Goal: Task Accomplishment & Management: Manage account settings

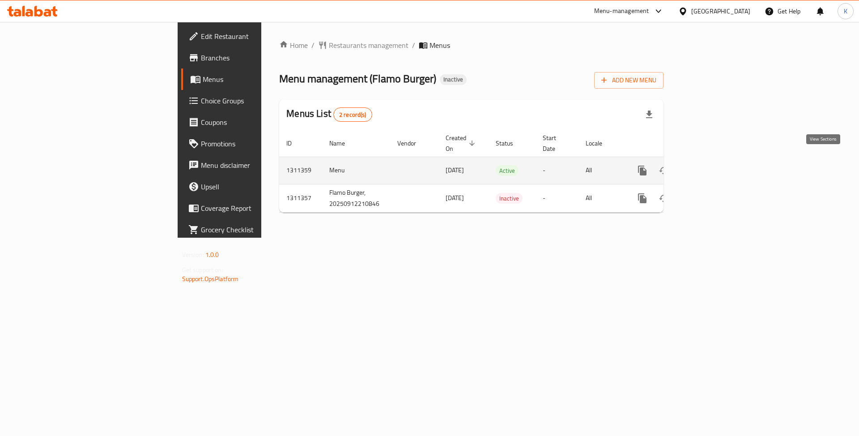
click at [712, 165] on icon "enhanced table" at bounding box center [706, 170] width 11 height 11
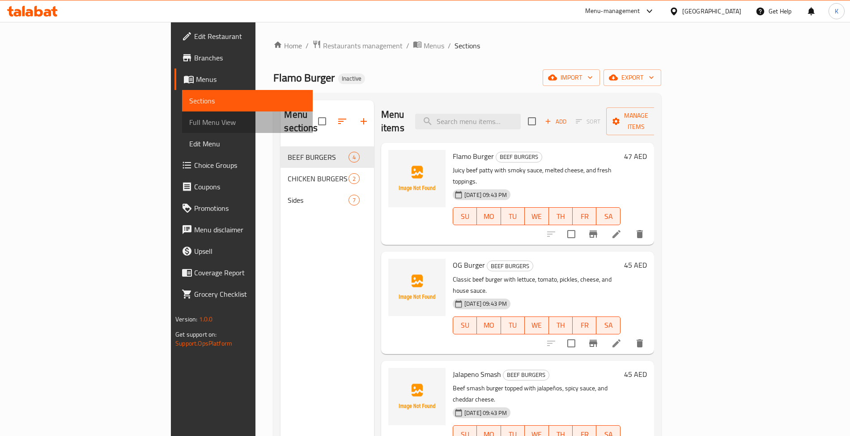
click at [182, 113] on link "Full Menu View" at bounding box center [247, 121] width 131 height 21
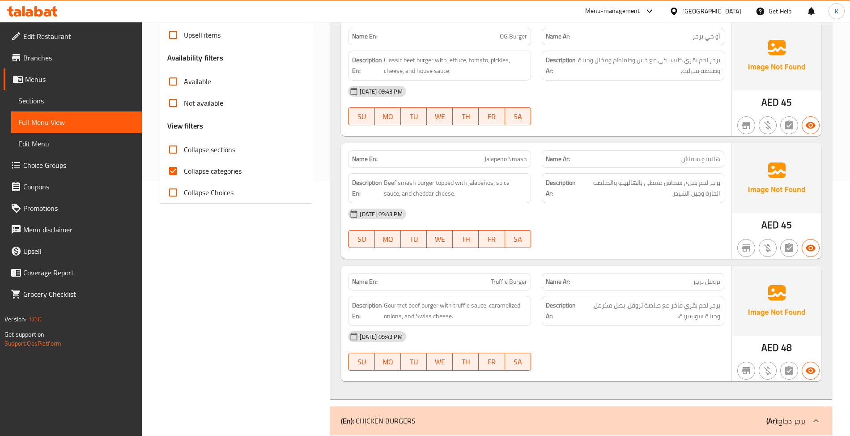
scroll to position [278, 0]
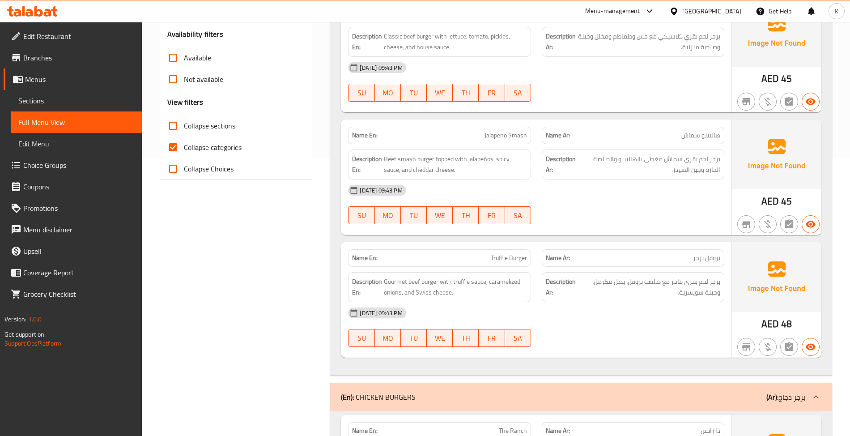
click at [206, 150] on span "Collapse categories" at bounding box center [213, 147] width 58 height 11
click at [184, 150] on input "Collapse categories" at bounding box center [172, 146] width 21 height 21
checkbox input "false"
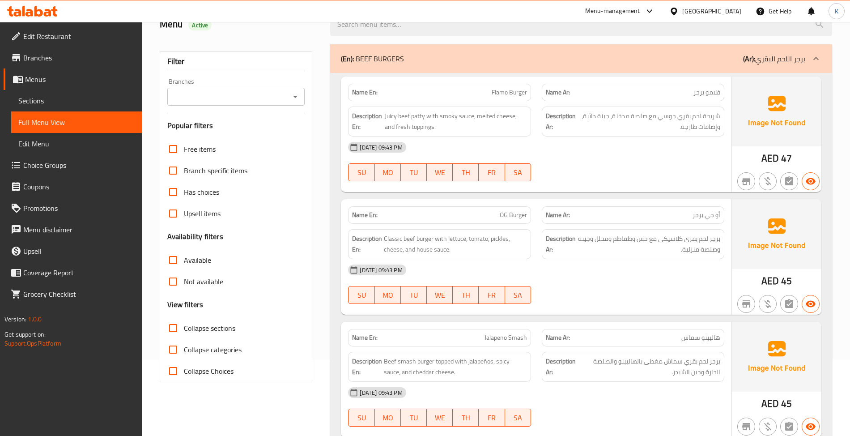
scroll to position [0, 0]
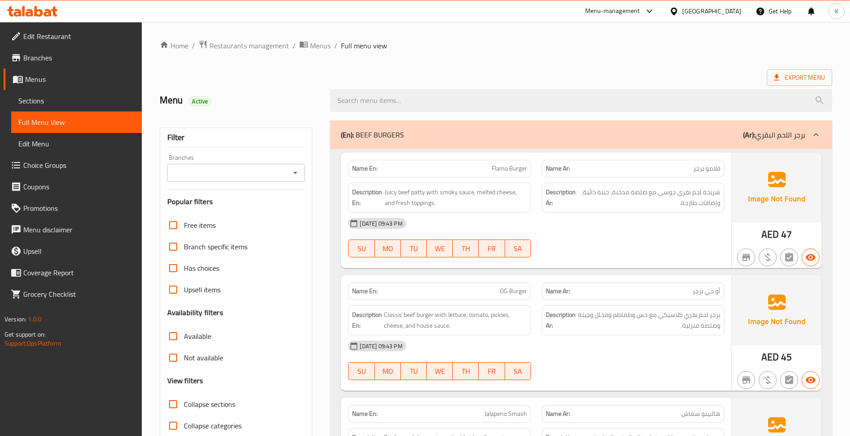
click at [510, 144] on div "(En): BEEF BURGERS (Ar): برجر اللحم البقري" at bounding box center [580, 134] width 501 height 29
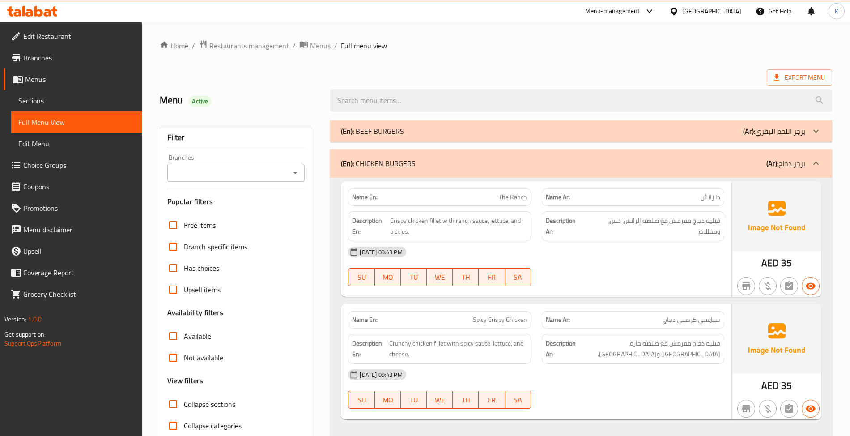
click at [564, 157] on div "(En): CHICKEN BURGERS (Ar): برجر دجاج" at bounding box center [580, 163] width 501 height 29
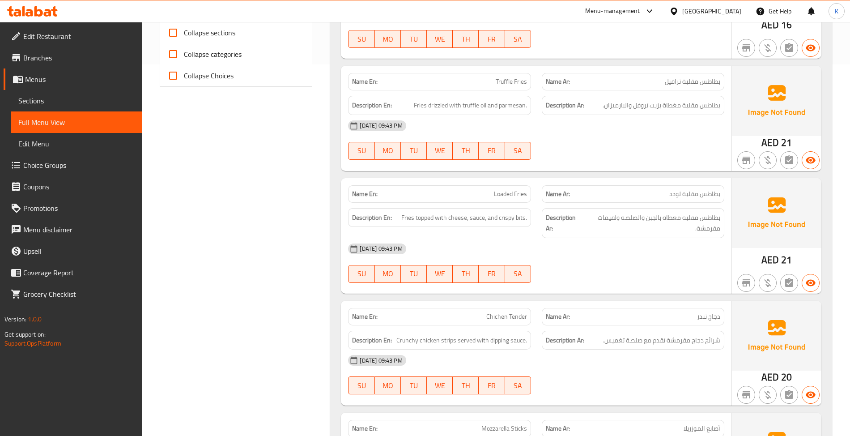
scroll to position [417, 0]
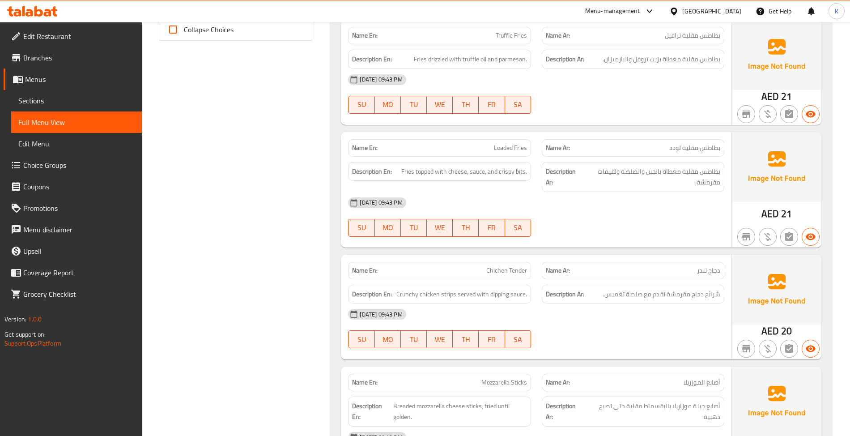
click at [507, 251] on div "Name En: Salted Fries Name Ar: بطاطس مقلية مملحة Description En: Golden fries l…" at bounding box center [580, 202] width 501 height 840
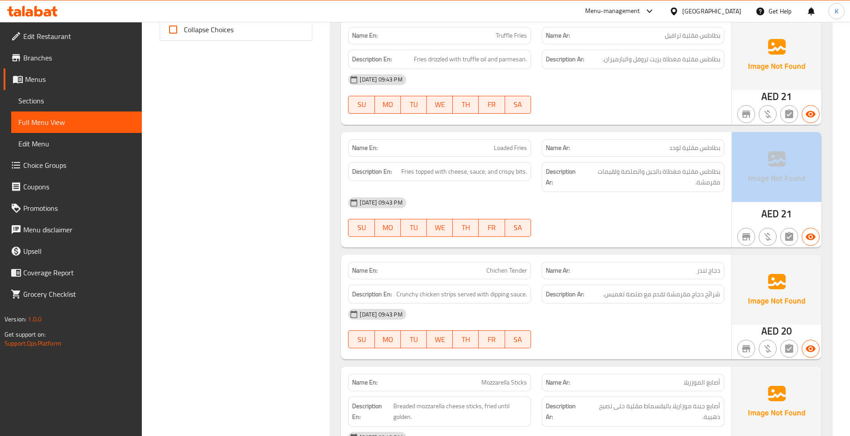
click at [507, 251] on div "Name En: Salted Fries Name Ar: بطاطس مقلية مملحة Description En: Golden fries l…" at bounding box center [580, 202] width 501 height 840
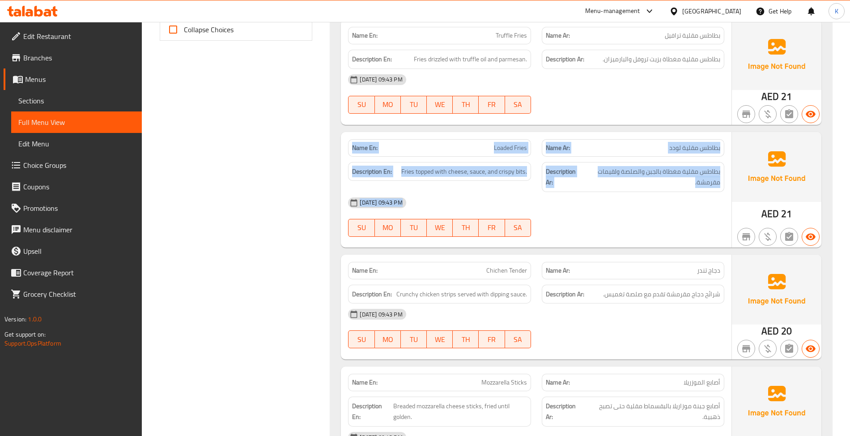
click at [507, 251] on div "Name En: Salted Fries Name Ar: بطاطس مقلية مملحة Description En: Golden fries l…" at bounding box center [580, 202] width 501 height 840
click at [530, 284] on div "Description En: Crunchy chicken strips served with dipping sauce." at bounding box center [439, 294] width 193 height 30
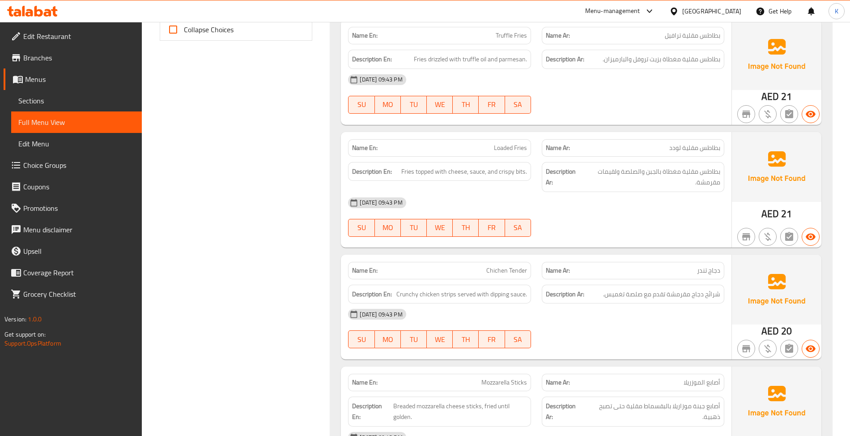
click at [518, 274] on span "Chichen Tender" at bounding box center [506, 270] width 41 height 9
click at [518, 273] on span "Chichen Tender" at bounding box center [506, 270] width 41 height 9
copy span "Chichen Tender"
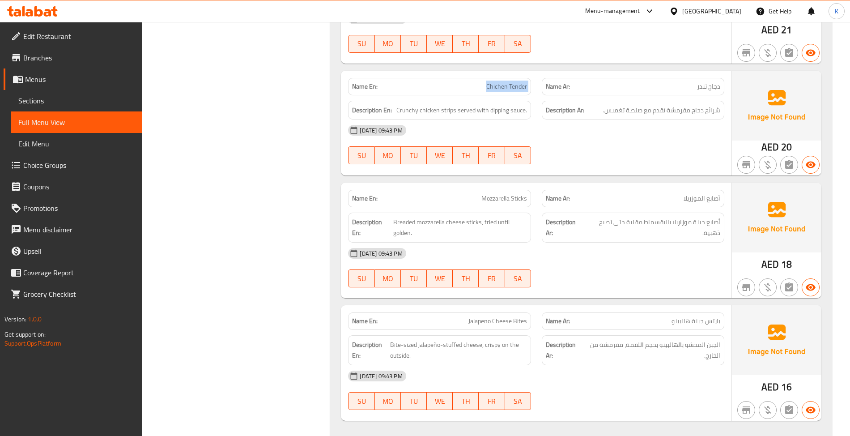
scroll to position [625, 0]
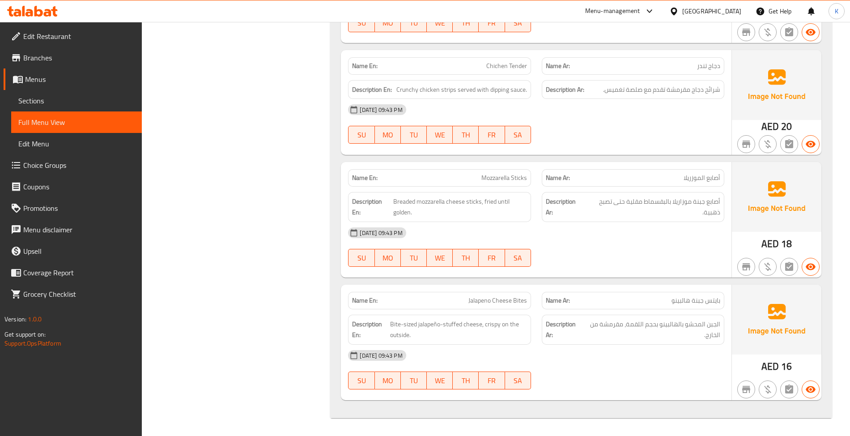
click at [494, 306] on div "Name En: Jalapeno Cheese Bites" at bounding box center [439, 300] width 182 height 17
copy span "Jalapeno Cheese Bites"
click at [53, 79] on span "Menus" at bounding box center [80, 79] width 110 height 11
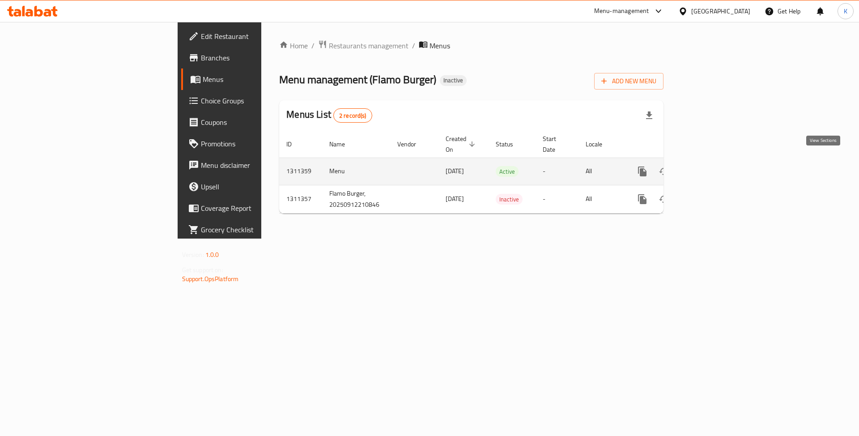
click at [712, 167] on icon "enhanced table" at bounding box center [706, 171] width 11 height 11
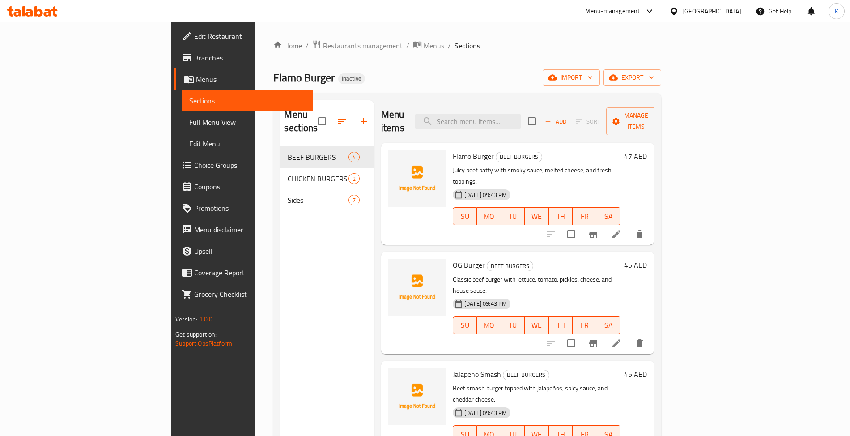
click at [182, 129] on link "Full Menu View" at bounding box center [247, 121] width 131 height 21
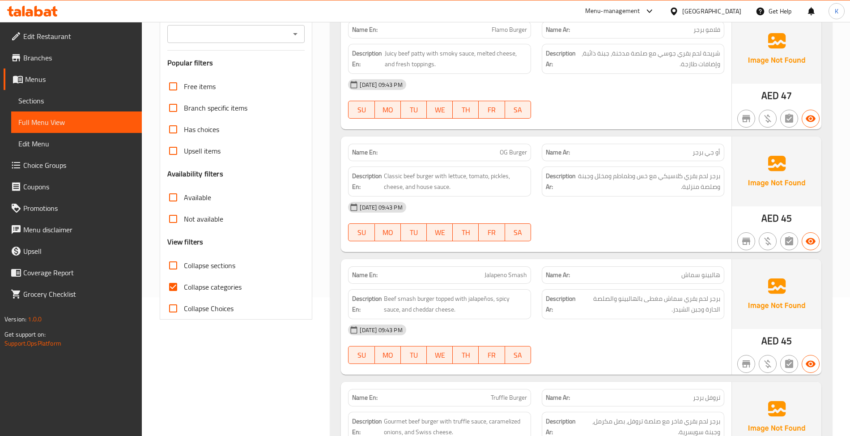
click at [219, 292] on span "Collapse categories" at bounding box center [213, 286] width 58 height 11
click at [184, 292] on input "Collapse categories" at bounding box center [172, 286] width 21 height 21
checkbox input "false"
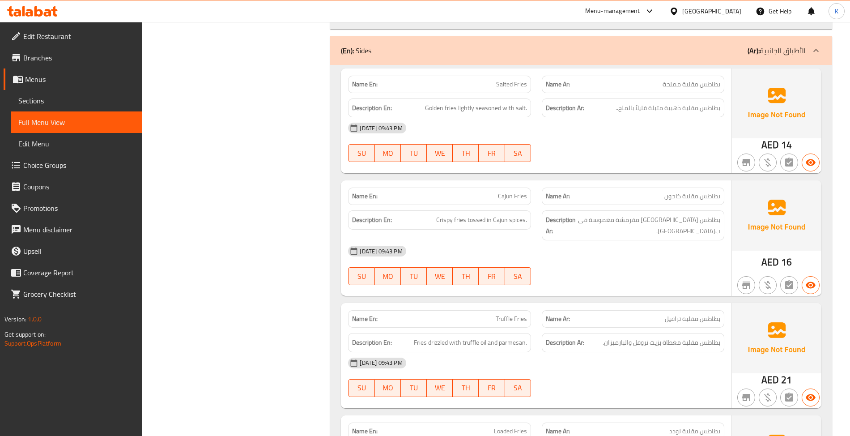
scroll to position [835, 0]
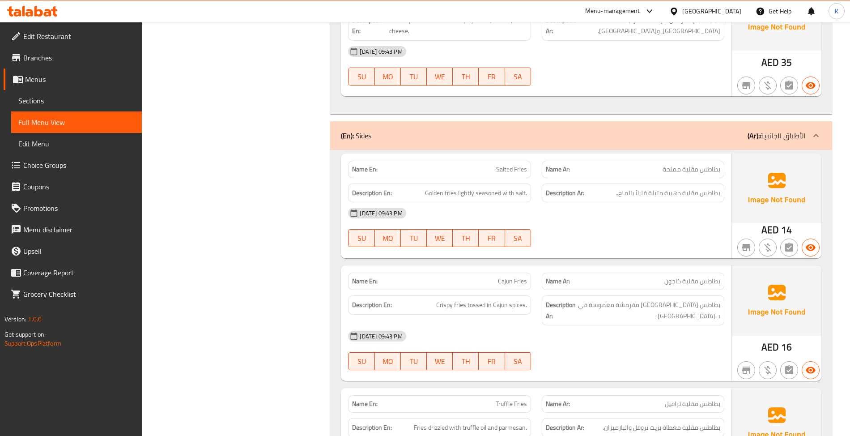
click at [84, 41] on link "Edit Restaurant" at bounding box center [73, 35] width 138 height 21
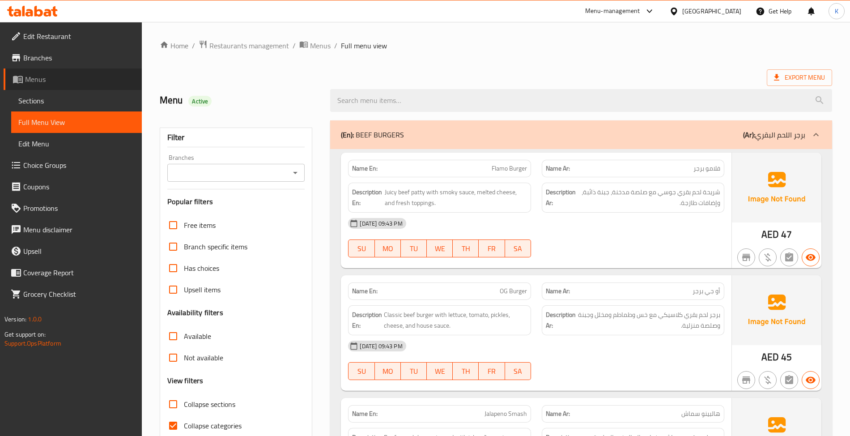
click at [57, 89] on li "Menus Sections Full Menu View Edit Menu" at bounding box center [67, 111] width 148 height 86
click at [59, 102] on span "Sections" at bounding box center [76, 100] width 116 height 11
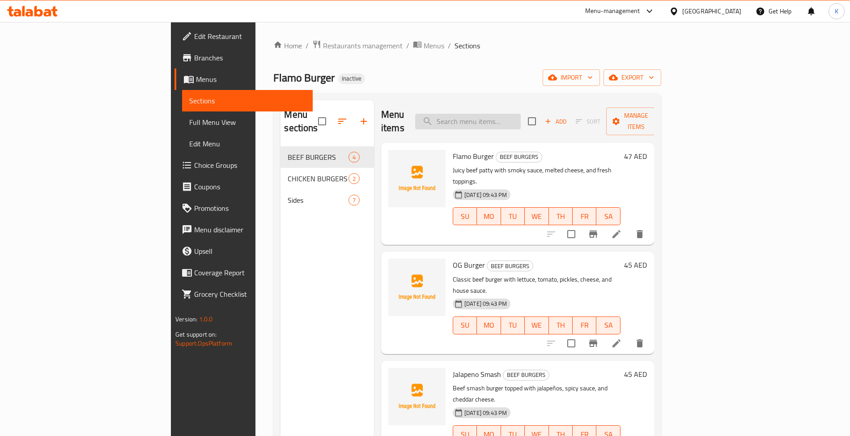
click at [505, 114] on input "search" at bounding box center [468, 122] width 106 height 16
paste input "Chichen Tender"
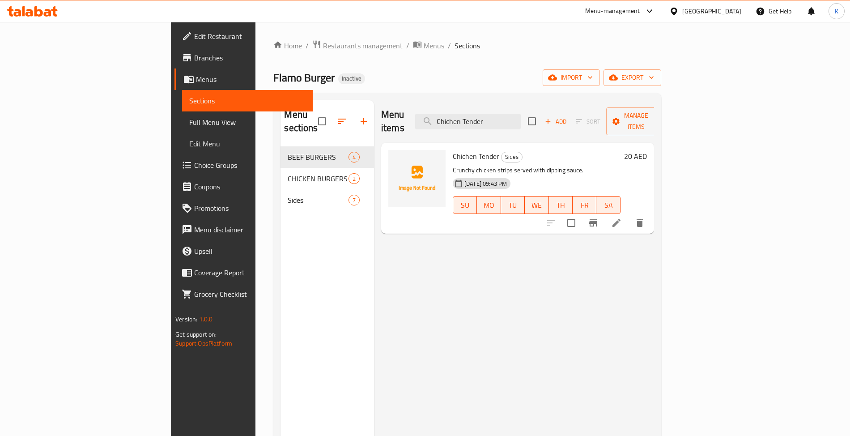
type input "Chichen Tender"
click at [620, 219] on icon at bounding box center [616, 223] width 8 height 8
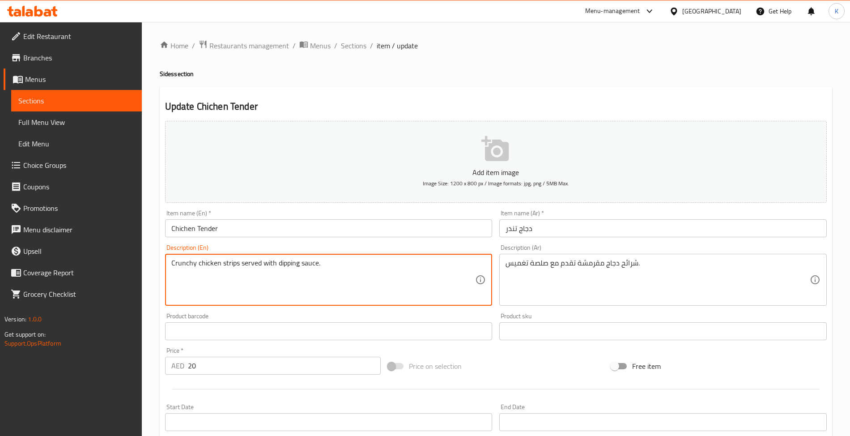
click at [210, 268] on textarea "Crunchy chicken strips served with dipping sauce." at bounding box center [323, 279] width 304 height 42
click at [181, 229] on input "Chichen Tender" at bounding box center [328, 228] width 327 height 18
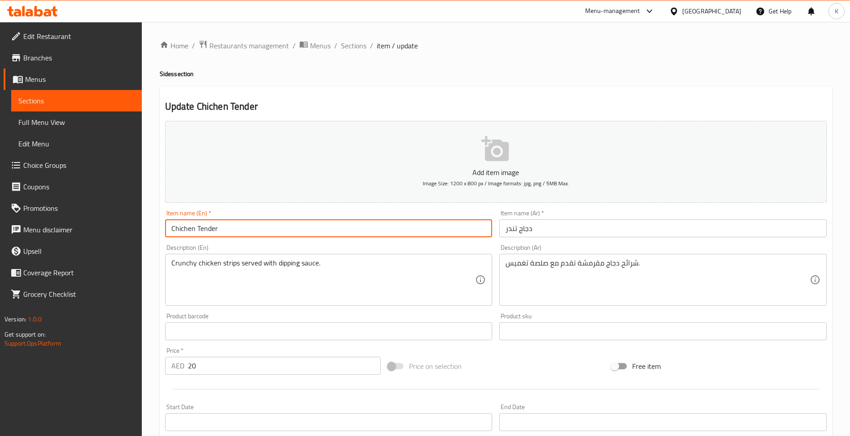
paste input "[DEMOGRAPHIC_DATA]"
type input "chicken Tender"
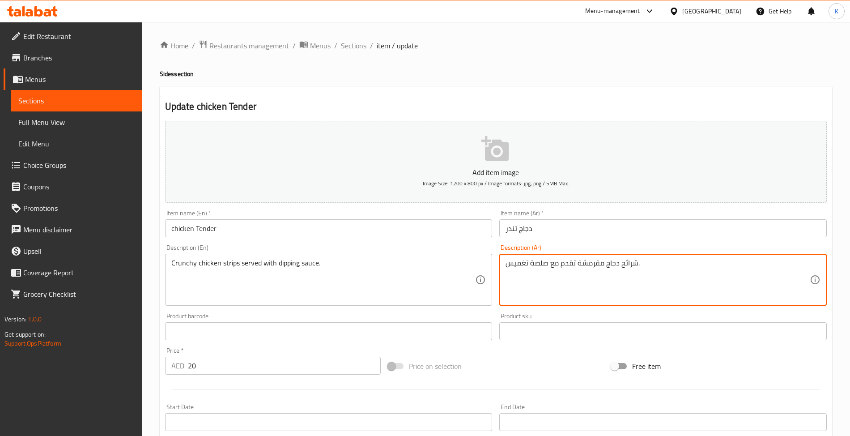
click at [550, 268] on textarea "شرائح دجاج مقرمشة تقدم مع صلصة تغميس." at bounding box center [657, 279] width 304 height 42
click at [539, 261] on textarea "شرائح دجاج مقرمشة تقدم مع صلصة تغميس." at bounding box center [657, 279] width 304 height 42
click at [517, 262] on textarea "شرائح دجاج مقرمشة تقدم مع تغميس." at bounding box center [657, 279] width 304 height 42
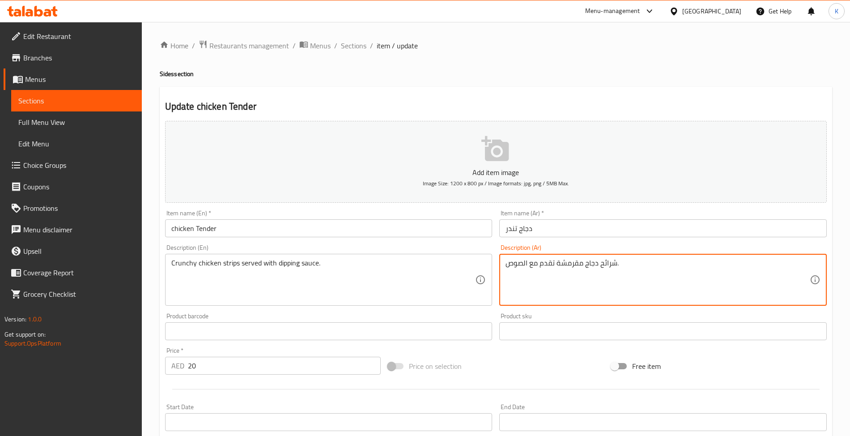
type textarea "شرائح دجاج مقرمشة تقدم مع الصوص."
click at [283, 246] on div "Description (En) Crunchy chicken strips served with dipping sauce. Description …" at bounding box center [328, 274] width 327 height 61
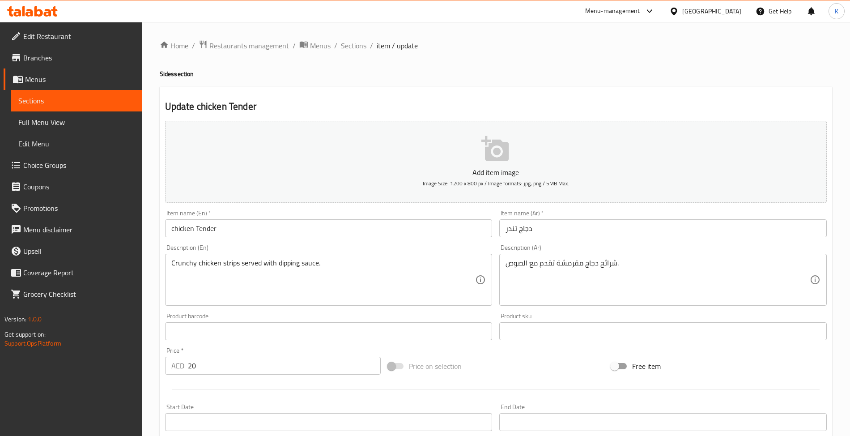
click at [278, 238] on div "Item name (En)   * chicken Tender Item name (En) *" at bounding box center [328, 223] width 335 height 34
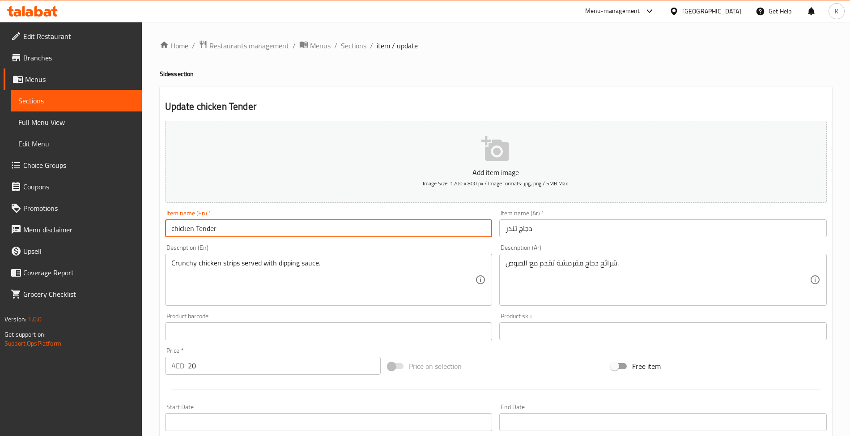
click at [278, 225] on input "chicken Tender" at bounding box center [328, 228] width 327 height 18
click at [352, 43] on span "Sections" at bounding box center [353, 45] width 25 height 11
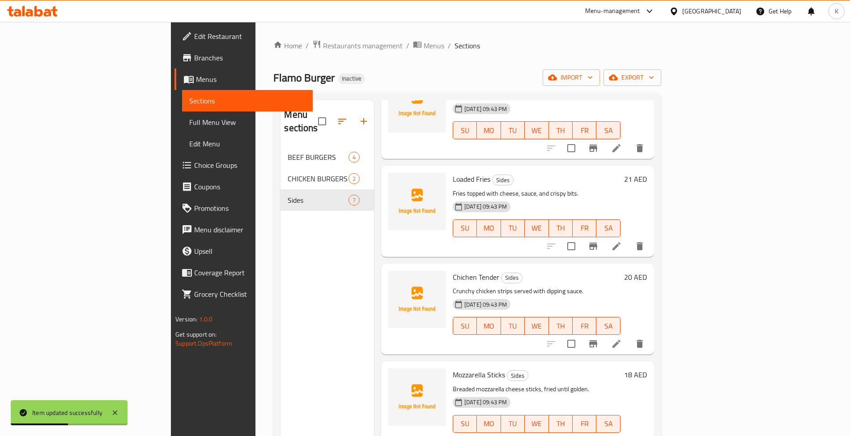
scroll to position [126, 0]
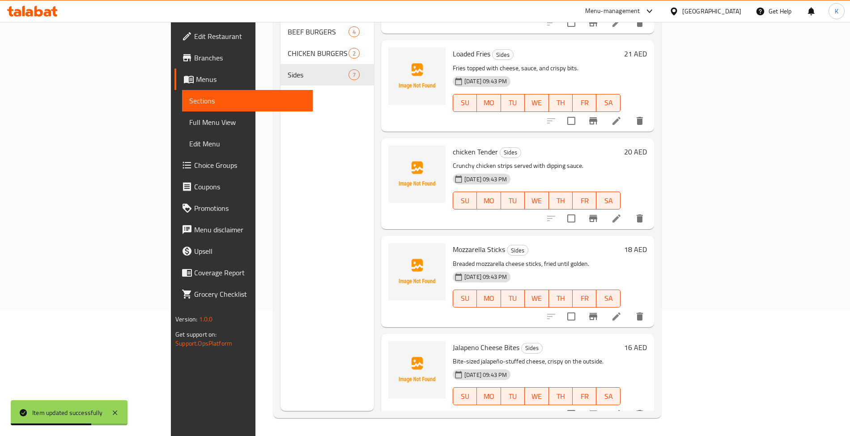
click at [620, 410] on icon at bounding box center [616, 414] width 8 height 8
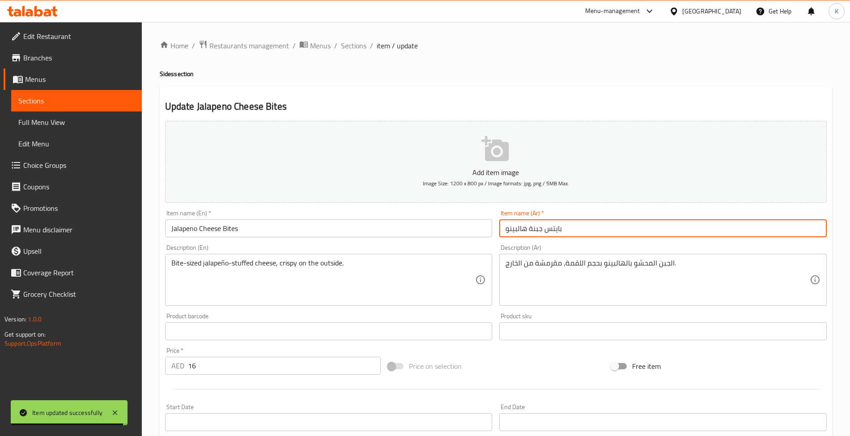
click at [542, 226] on input "بايتس جبنة هالبينو" at bounding box center [662, 228] width 327 height 18
paste input "هلابينو بالجبنه"
type input "هلابينو بالجبنه"
paste input "هلابينو بالجبنه"
type input "بايتس هلابينو بالجبنه"
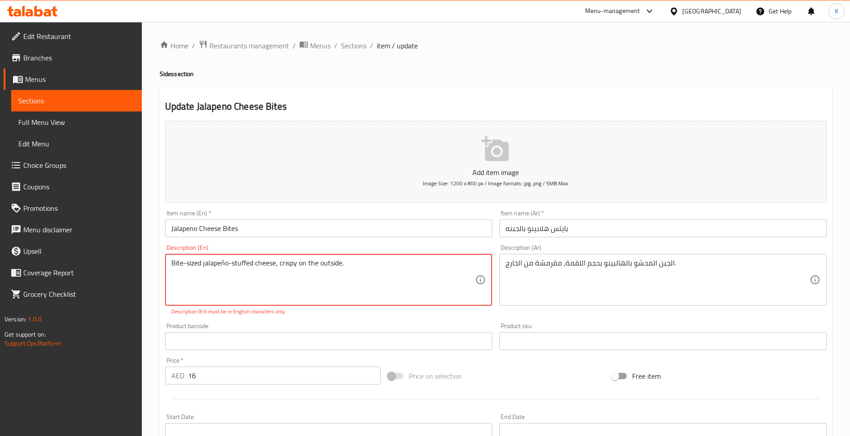
click at [186, 263] on textarea "Bite-sized jalapeño-stuffed cheese, crispy on the outside." at bounding box center [323, 279] width 304 height 42
click at [270, 244] on div "Description (En) Bitesized jalapeño-stuffed cheese, crispy on the outside. Desc…" at bounding box center [328, 280] width 335 height 78
click at [283, 237] on input "Jalapeno Cheese Bites" at bounding box center [328, 228] width 327 height 18
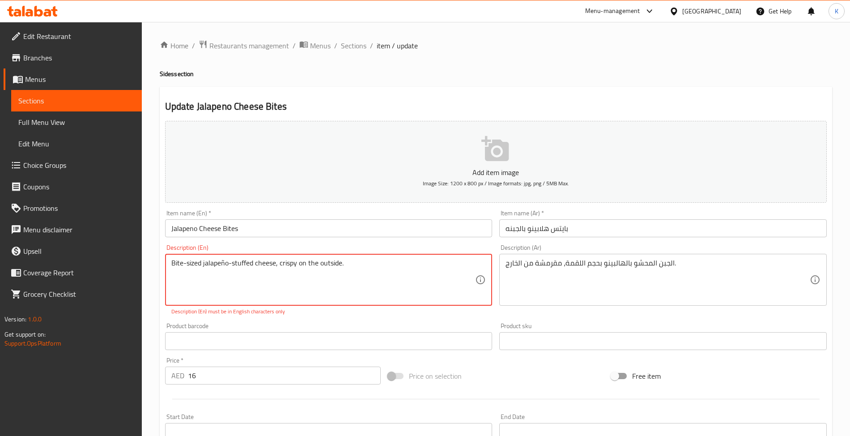
click at [408, 278] on textarea "Bite-sized jalapeño-stuffed cheese, crispy on the outside." at bounding box center [323, 279] width 304 height 42
click at [220, 267] on textarea "Bite-sized jalapeño-stuffed cheese, crispy on the outside." at bounding box center [323, 279] width 304 height 42
type textarea "Bite-sized jalapeno-stuffed cheese, crispy on the outside."
click at [309, 238] on div "Item name (En)   * Jalapeno Cheese Bites Item name (En) *" at bounding box center [328, 223] width 335 height 34
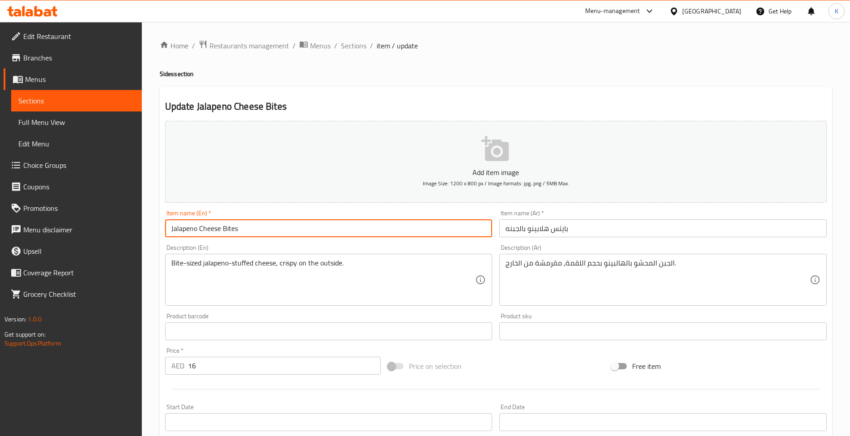
click at [317, 233] on input "Jalapeno Cheese Bites" at bounding box center [328, 228] width 327 height 18
click at [362, 47] on span "Sections" at bounding box center [353, 45] width 25 height 11
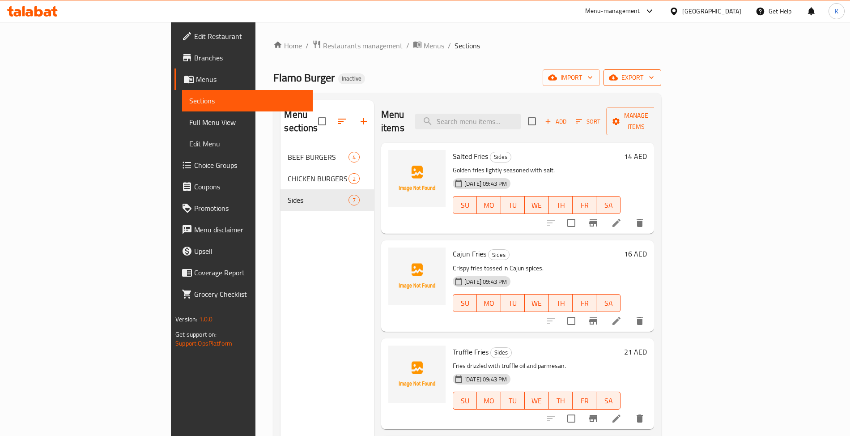
click at [654, 74] on span "export" at bounding box center [631, 77] width 43 height 11
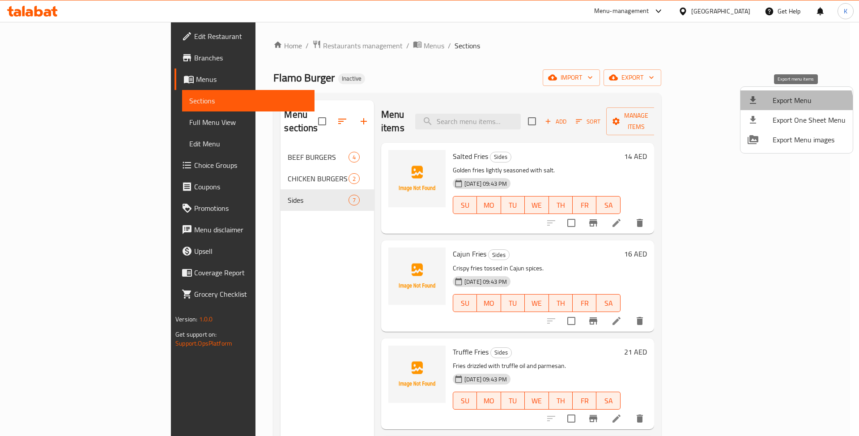
click at [794, 106] on span "Export Menu" at bounding box center [808, 100] width 73 height 11
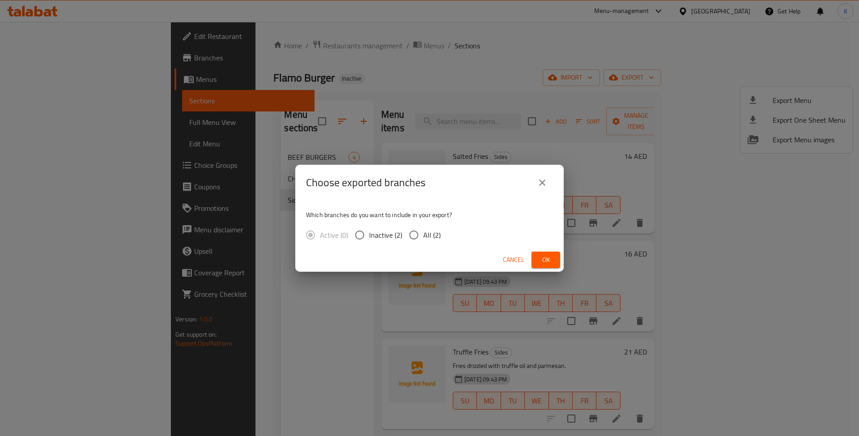
click at [439, 237] on div "Active (0) Inactive (2) All (2)" at bounding box center [377, 234] width 142 height 19
click at [436, 237] on span "All (2)" at bounding box center [431, 234] width 17 height 11
click at [423, 237] on input "All (2)" at bounding box center [413, 234] width 19 height 19
radio input "true"
click at [545, 260] on span "Ok" at bounding box center [545, 259] width 14 height 11
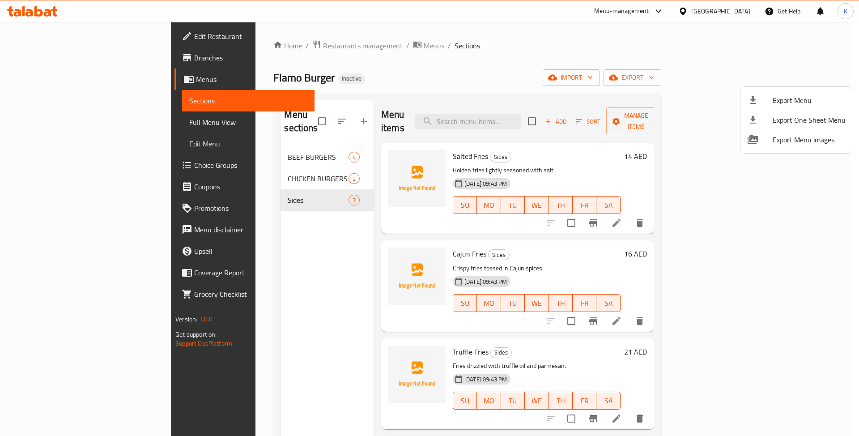
click at [318, 44] on div at bounding box center [429, 218] width 859 height 436
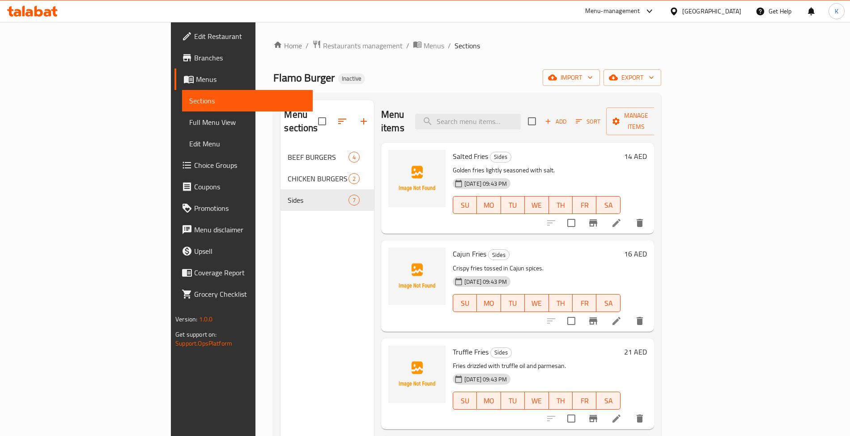
click at [424, 44] on span "Menus" at bounding box center [434, 45] width 21 height 11
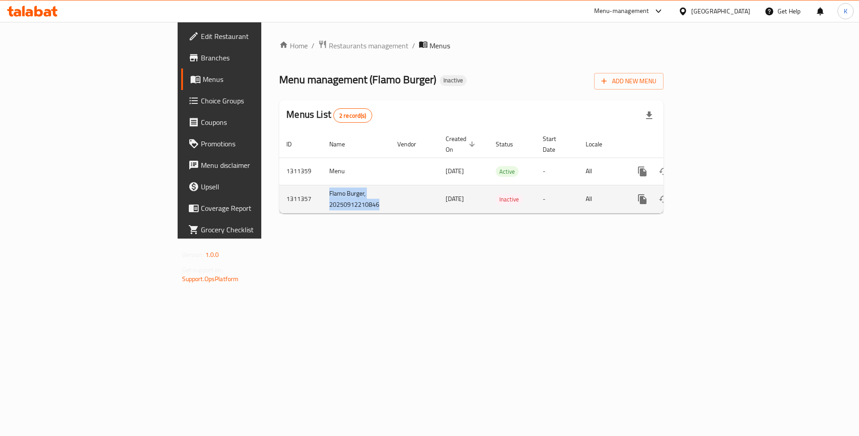
drag, startPoint x: 280, startPoint y: 195, endPoint x: 209, endPoint y: 190, distance: 70.9
click at [279, 190] on tr "1311357 Flamo Burger, 20250912210846 [DATE] Inactive - All" at bounding box center [501, 199] width 445 height 28
copy td "Flamo Burger, 20250912210846"
click at [691, 194] on icon "enhanced table" at bounding box center [685, 199] width 11 height 11
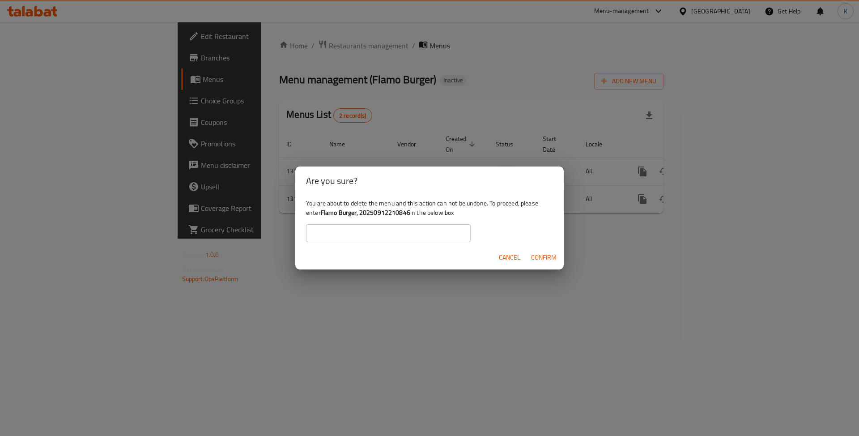
drag, startPoint x: 424, startPoint y: 218, endPoint x: 418, endPoint y: 233, distance: 16.6
click at [420, 221] on div "You are about to delete the menu and this action can not be undone. To proceed,…" at bounding box center [429, 220] width 268 height 50
click at [417, 235] on input "text" at bounding box center [388, 233] width 165 height 18
paste input "Flamo Burger, 20250912210846"
click at [543, 260] on span "Confirm" at bounding box center [543, 257] width 25 height 11
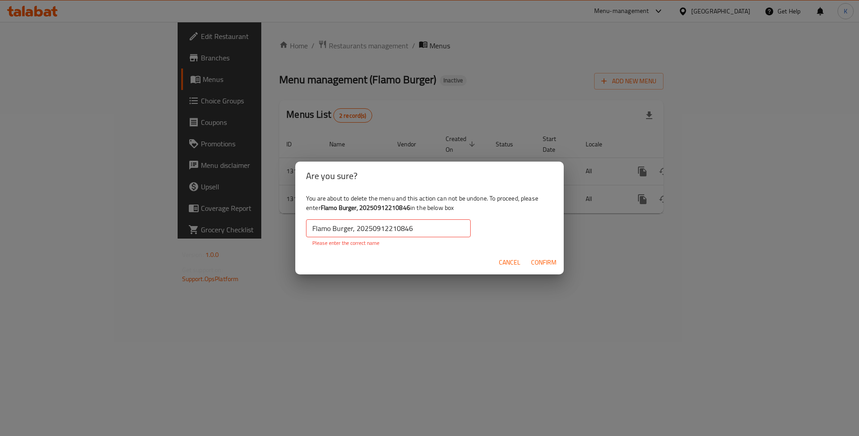
click at [447, 239] on p "Please enter the correct name" at bounding box center [388, 243] width 152 height 8
click at [446, 229] on input "Flamo Burger, 20250912210846" at bounding box center [388, 228] width 165 height 18
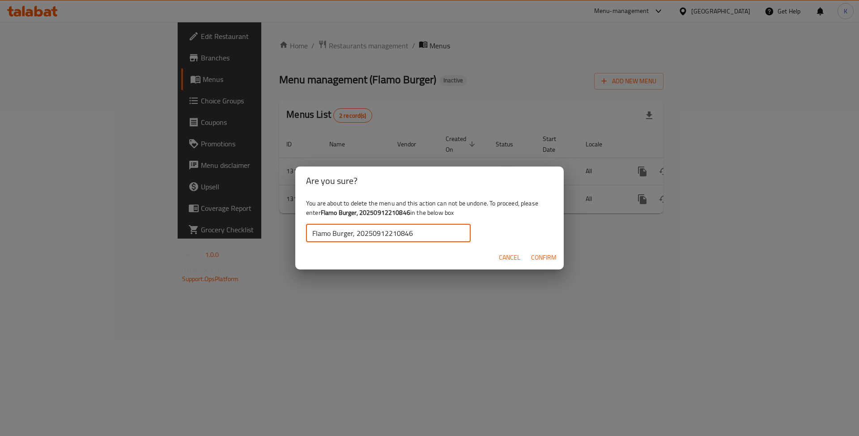
click at [547, 259] on span "Confirm" at bounding box center [543, 257] width 25 height 11
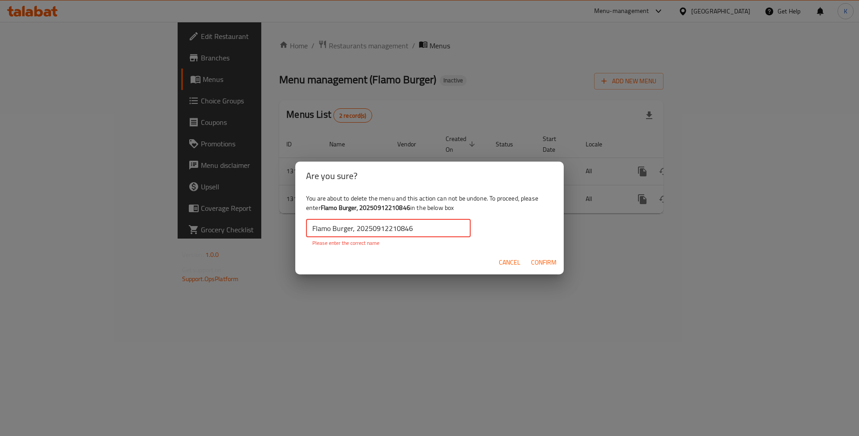
drag, startPoint x: 412, startPoint y: 232, endPoint x: 519, endPoint y: 234, distance: 106.5
click at [469, 233] on input "Flamo Burger, 20250912210846" at bounding box center [388, 228] width 165 height 18
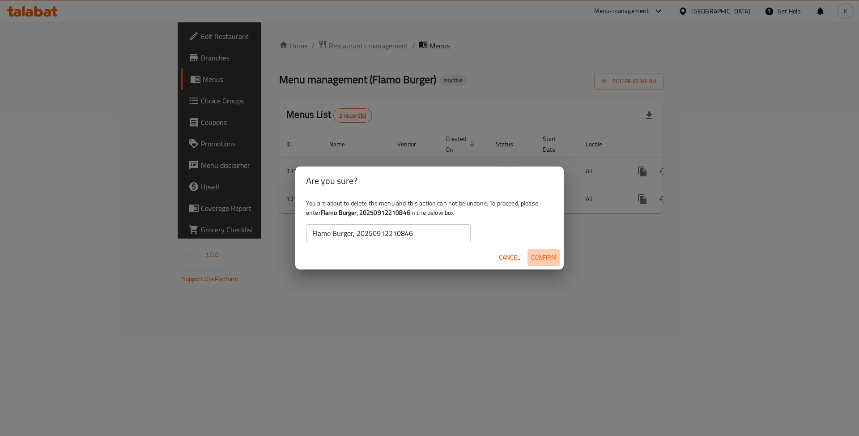
click at [535, 254] on span "Confirm" at bounding box center [543, 257] width 25 height 11
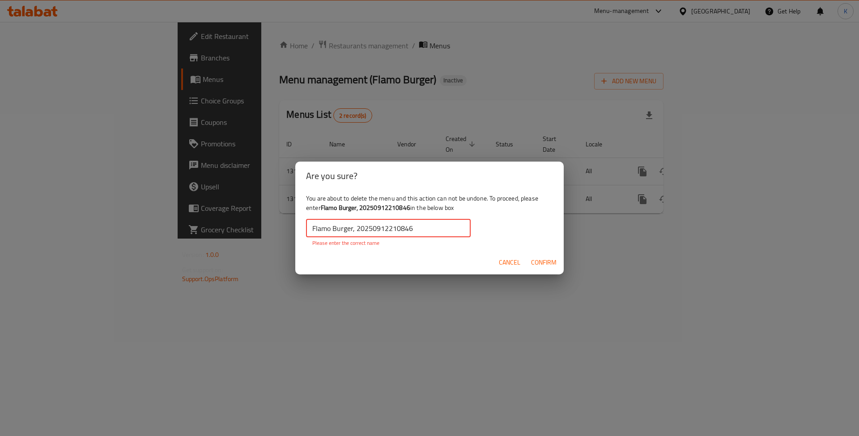
drag, startPoint x: 432, startPoint y: 225, endPoint x: 423, endPoint y: 228, distance: 9.5
click at [423, 228] on input "Flamo Burger, 20250912210846" at bounding box center [388, 228] width 165 height 18
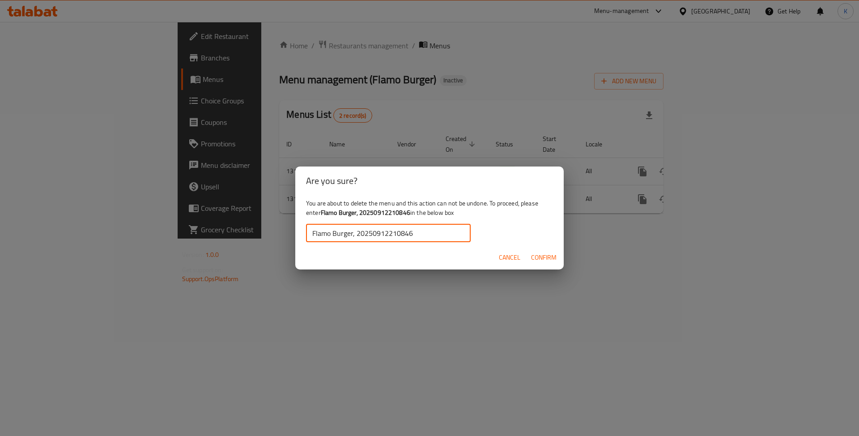
type input "Flamo Burger, 20250912210846"
click at [541, 261] on span "Confirm" at bounding box center [543, 257] width 25 height 11
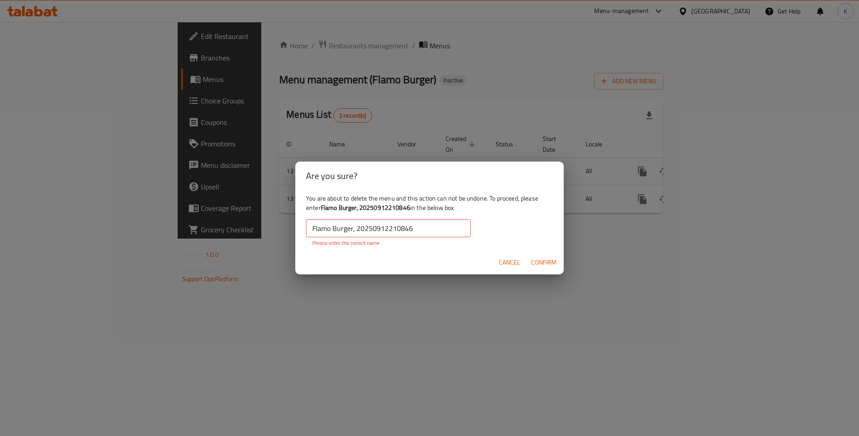
click at [499, 267] on span "Cancel" at bounding box center [509, 262] width 21 height 11
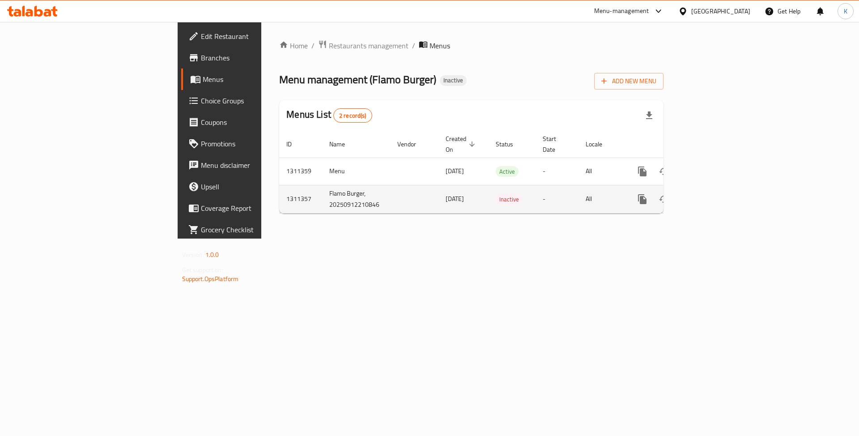
click at [322, 185] on td "Flamo Burger, 20250912210846" at bounding box center [356, 199] width 68 height 28
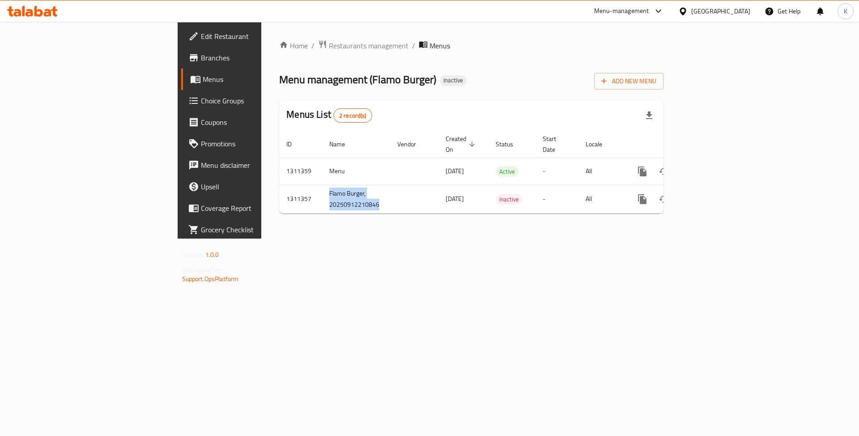
copy td "Flamo Burger, 20250912210846"
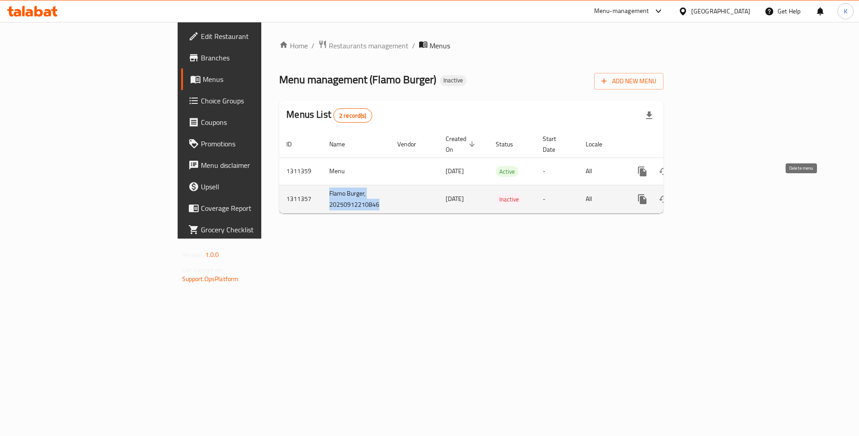
click at [696, 188] on button "enhanced table" at bounding box center [684, 198] width 21 height 21
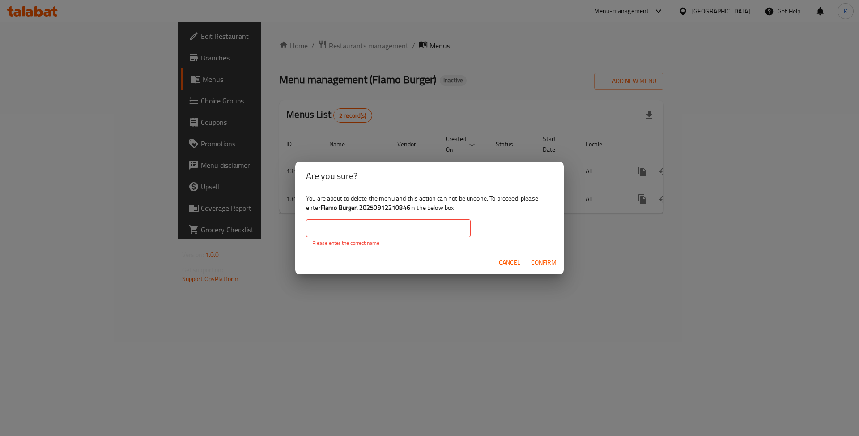
click at [392, 220] on input "text" at bounding box center [388, 228] width 165 height 18
paste input "Flamo Burger, 20250912210846"
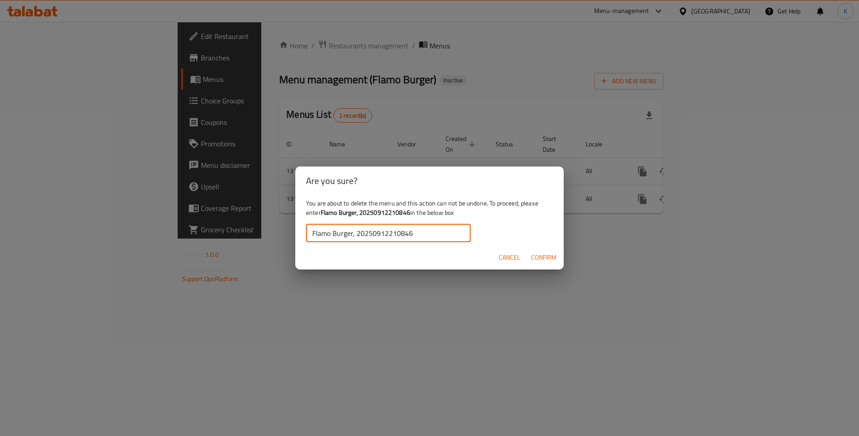
type input "Flamo Burger, 20250912210846"
click at [541, 253] on span "Confirm" at bounding box center [543, 257] width 25 height 11
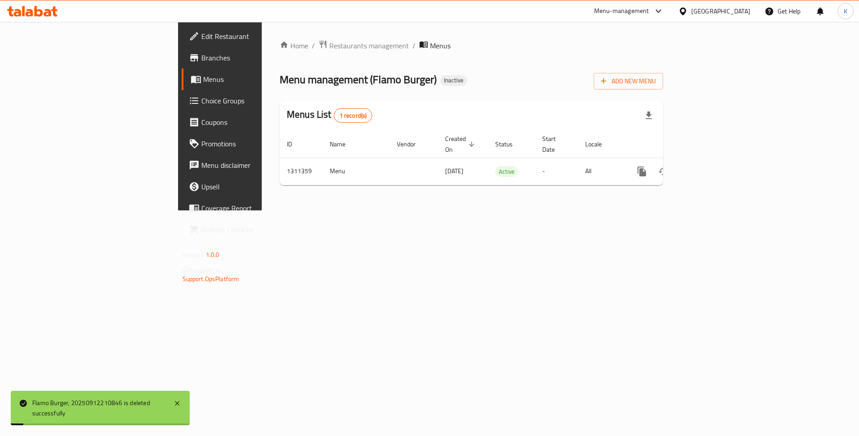
click at [463, 210] on div "Home / Restaurants management / Menus Menu management ( Flamo Burger ) Inactive…" at bounding box center [471, 116] width 419 height 188
click at [462, 210] on div "Home / Restaurants management / Menus Menu management ( Flamo Burger ) Inactive…" at bounding box center [471, 116] width 419 height 188
click at [201, 59] on span "Branches" at bounding box center [257, 57] width 113 height 11
